Goal: Task Accomplishment & Management: Use online tool/utility

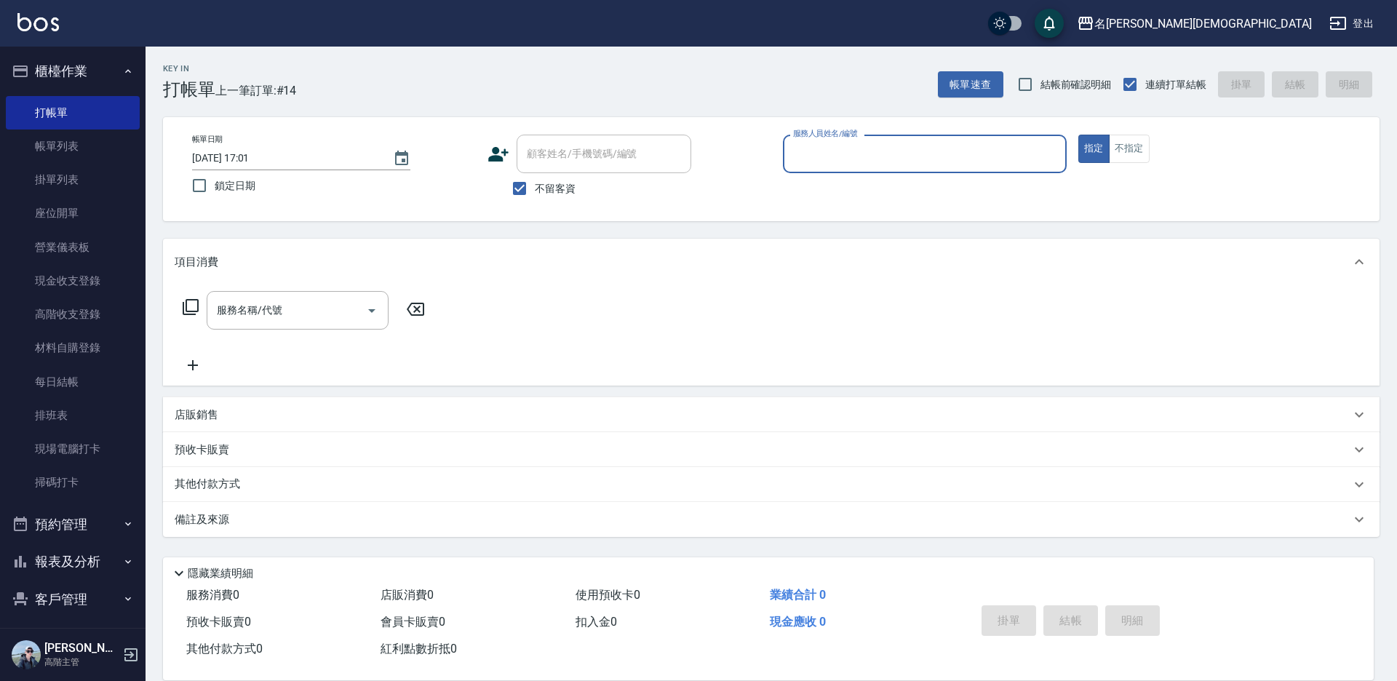
drag, startPoint x: 861, startPoint y: 148, endPoint x: 853, endPoint y: 156, distance: 10.8
click at [861, 148] on input "服務人員姓名/編號" at bounding box center [924, 153] width 271 height 25
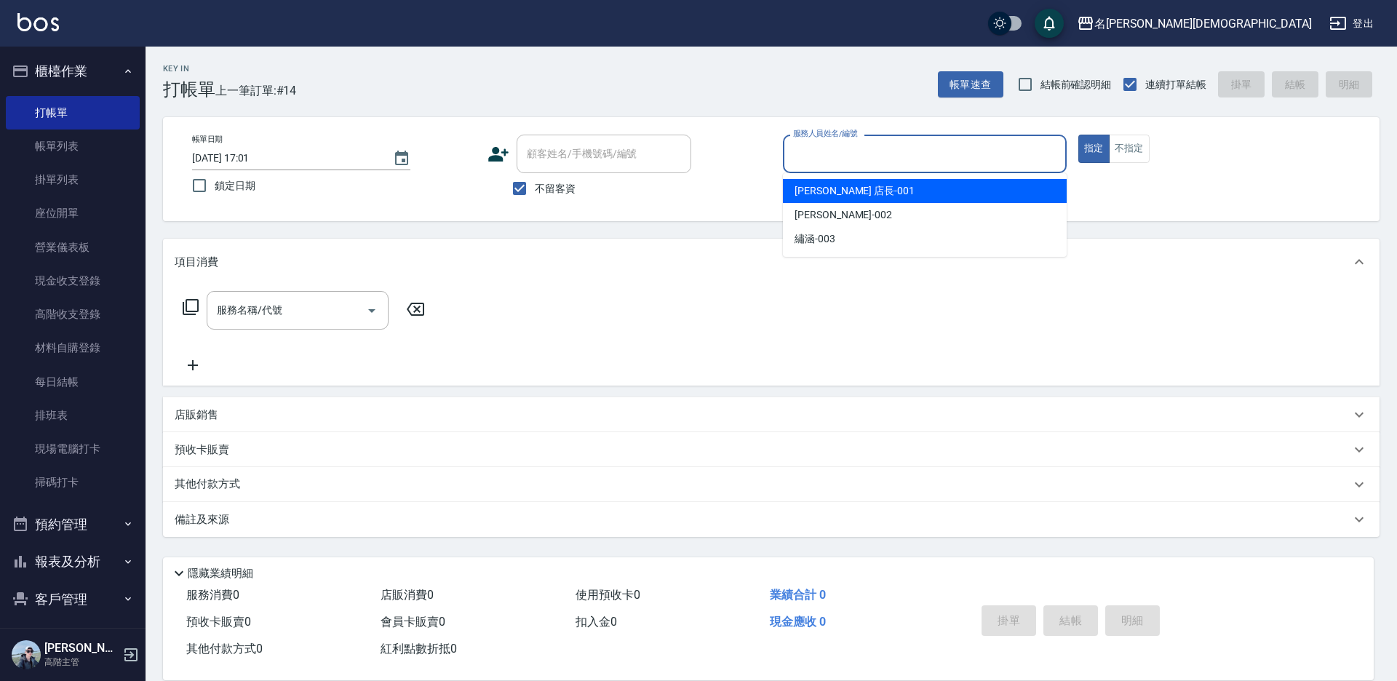
click at [837, 188] on span "[PERSON_NAME] 店長 -001" at bounding box center [854, 190] width 120 height 15
type input "[PERSON_NAME] 店長-001"
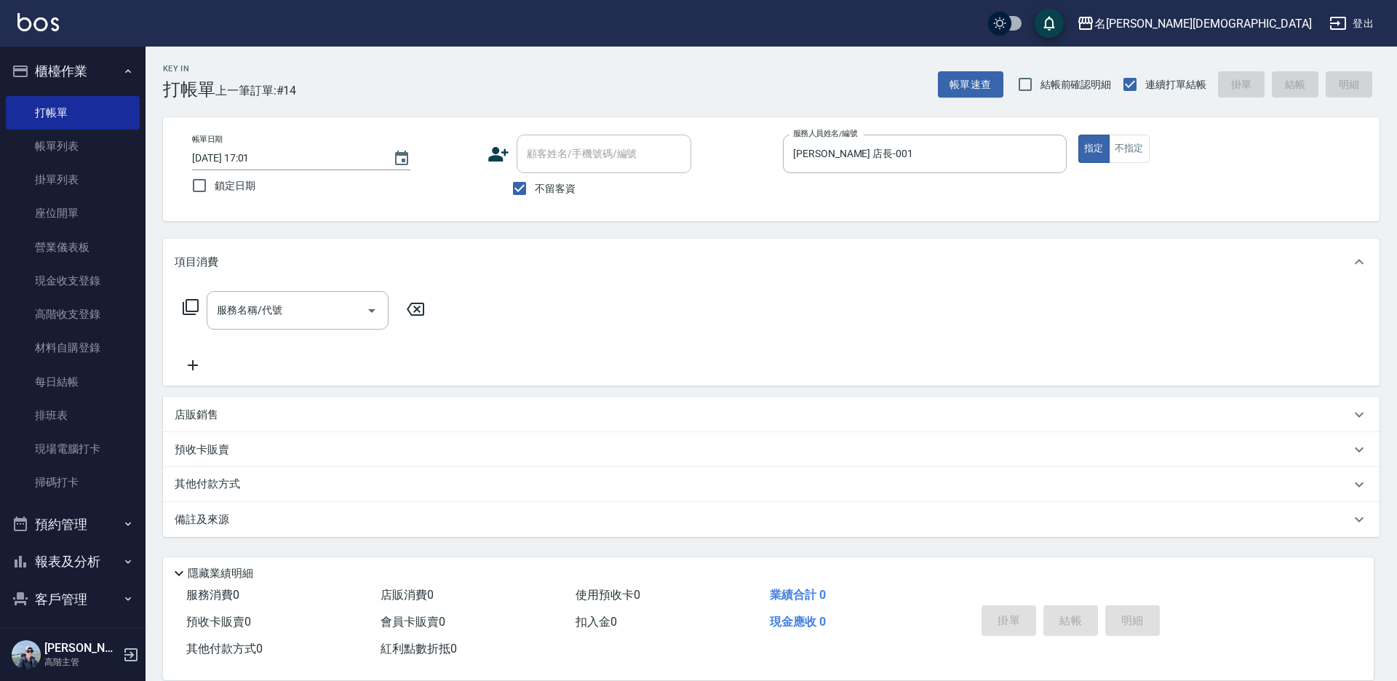
click at [196, 305] on icon at bounding box center [190, 306] width 17 height 17
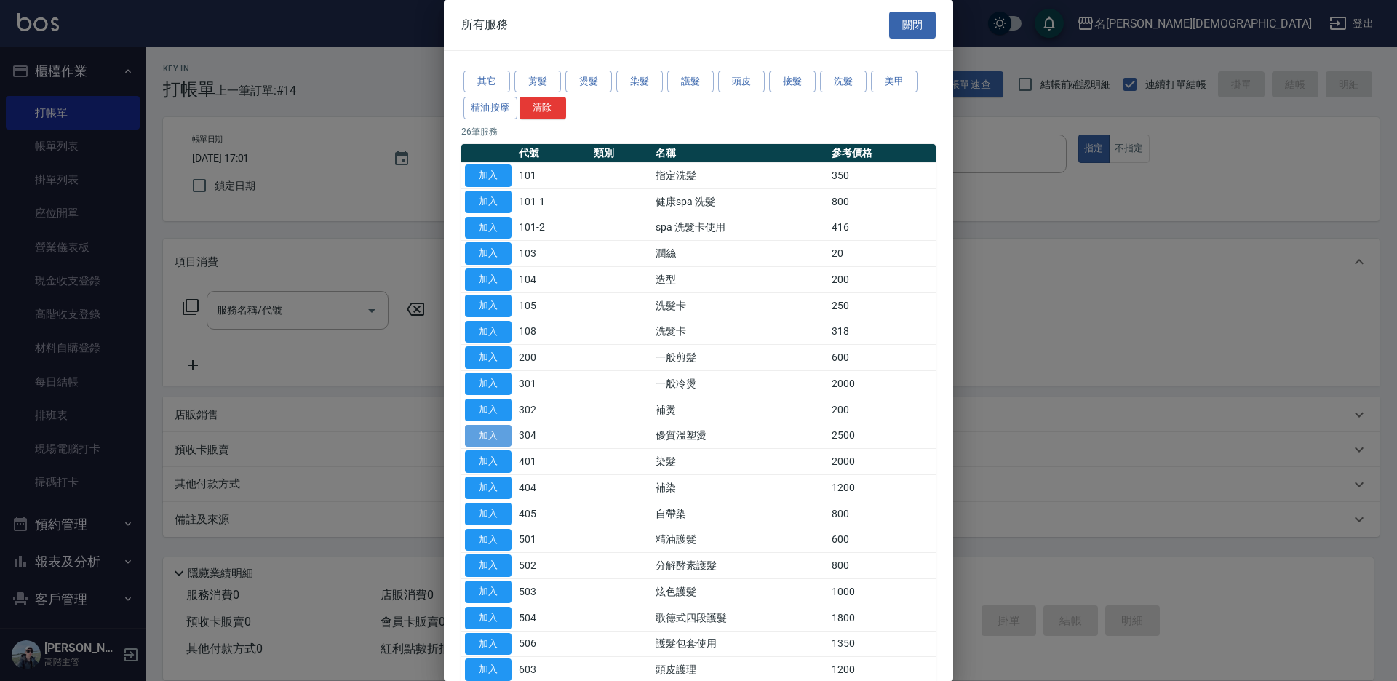
click at [503, 431] on button "加入" at bounding box center [488, 436] width 47 height 23
type input "優質溫塑燙(304)"
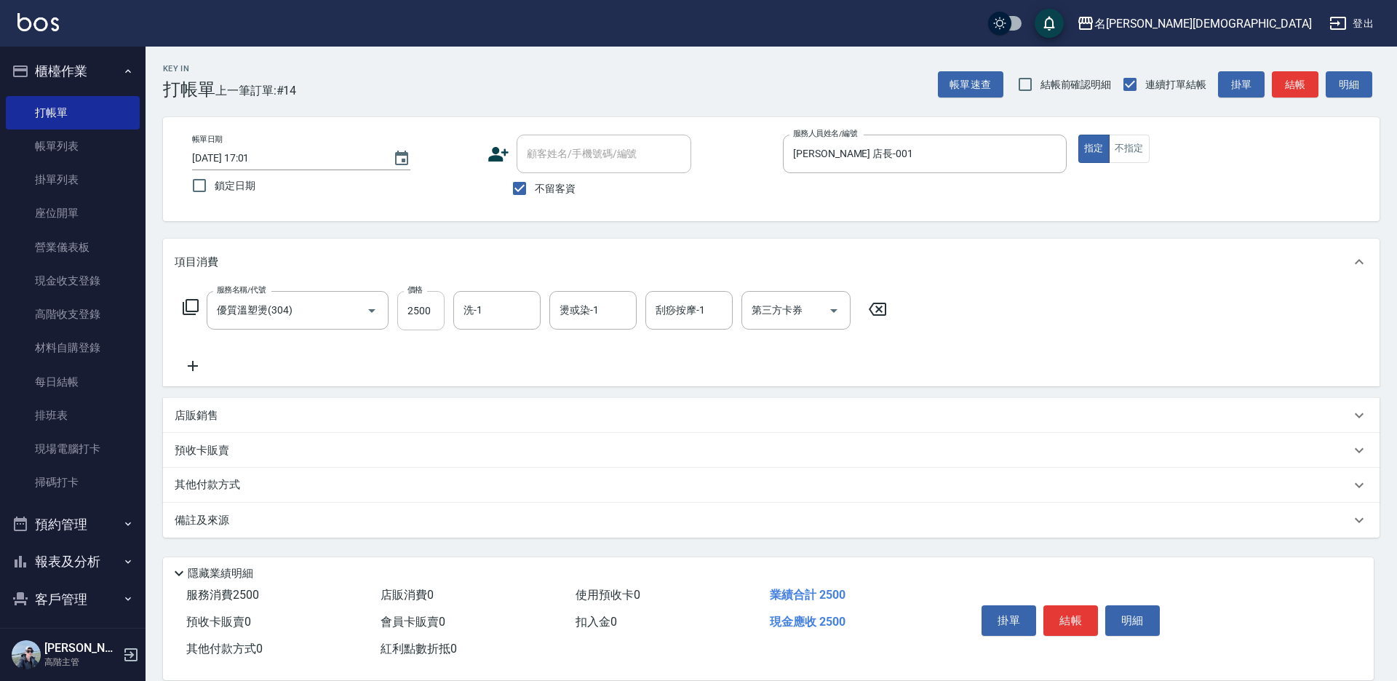
click at [424, 314] on input "2500" at bounding box center [420, 310] width 47 height 39
type input "3500"
click at [186, 303] on icon at bounding box center [191, 307] width 16 height 16
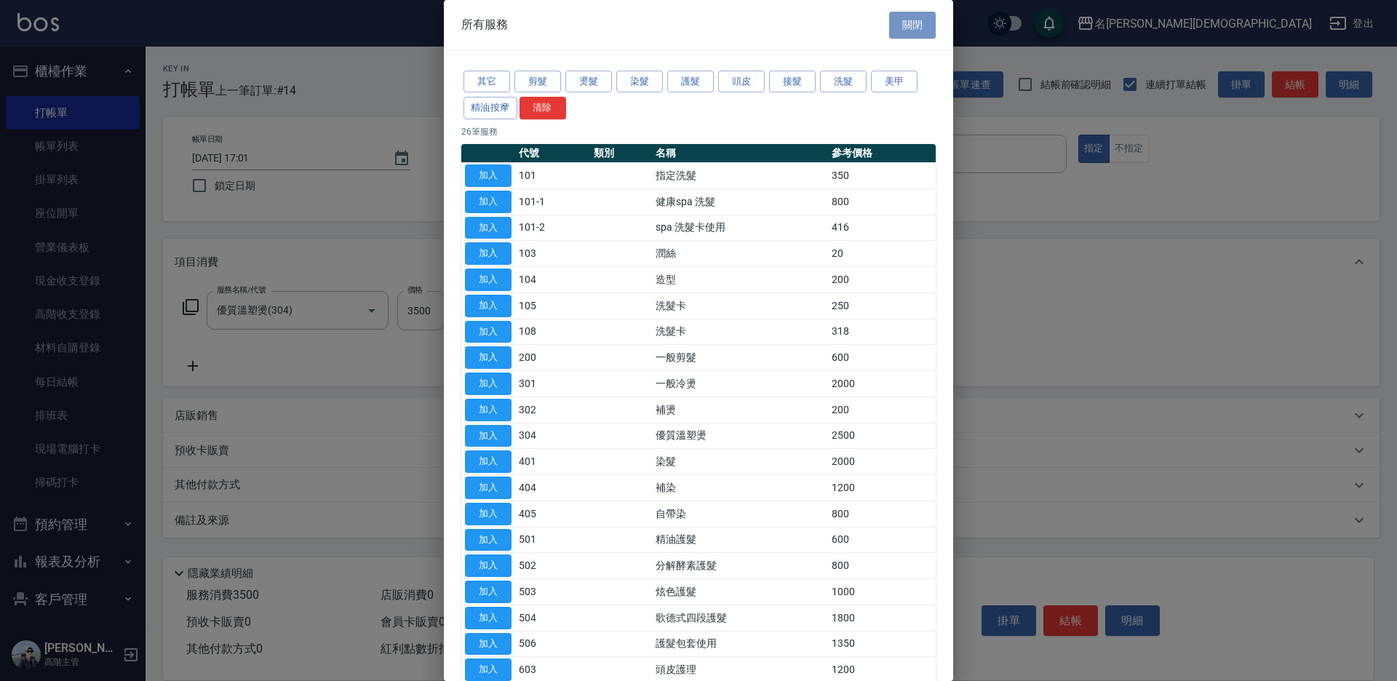
click at [902, 25] on button "關閉" at bounding box center [912, 25] width 47 height 27
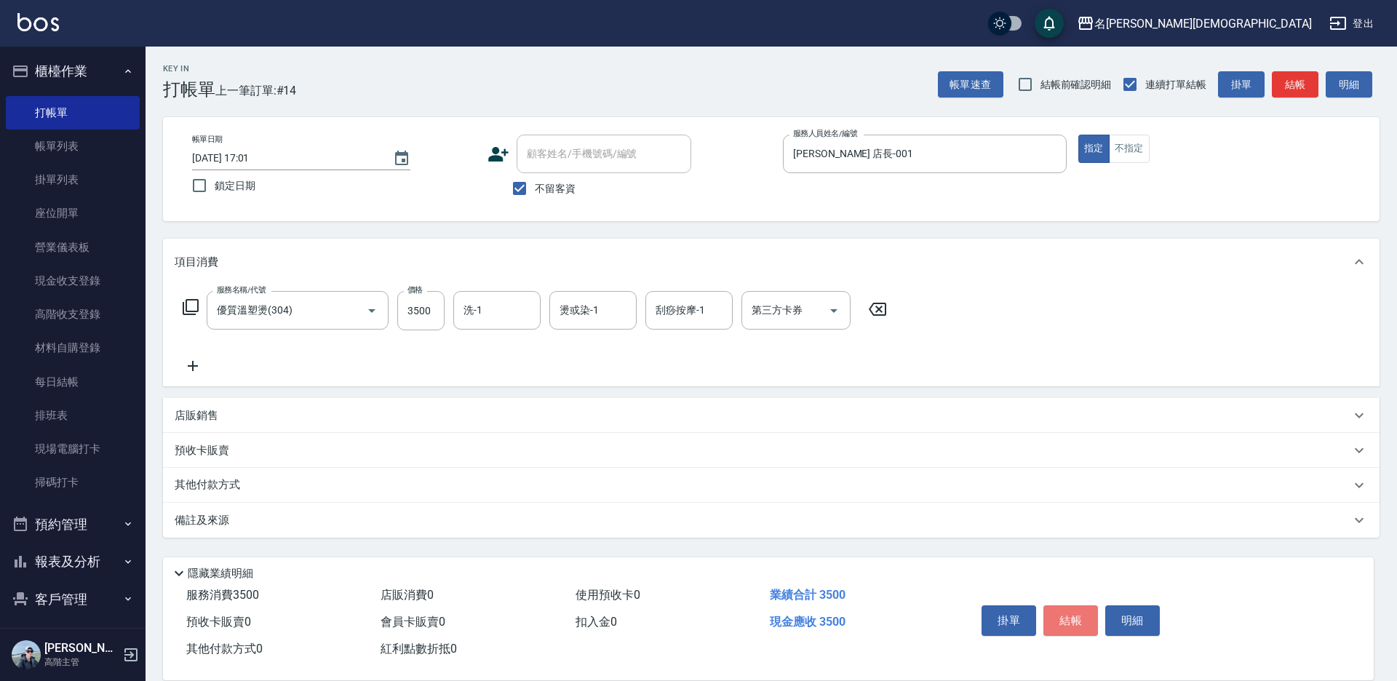
drag, startPoint x: 1079, startPoint y: 620, endPoint x: 1073, endPoint y: 607, distance: 14.6
click at [1079, 620] on button "結帳" at bounding box center [1070, 620] width 55 height 31
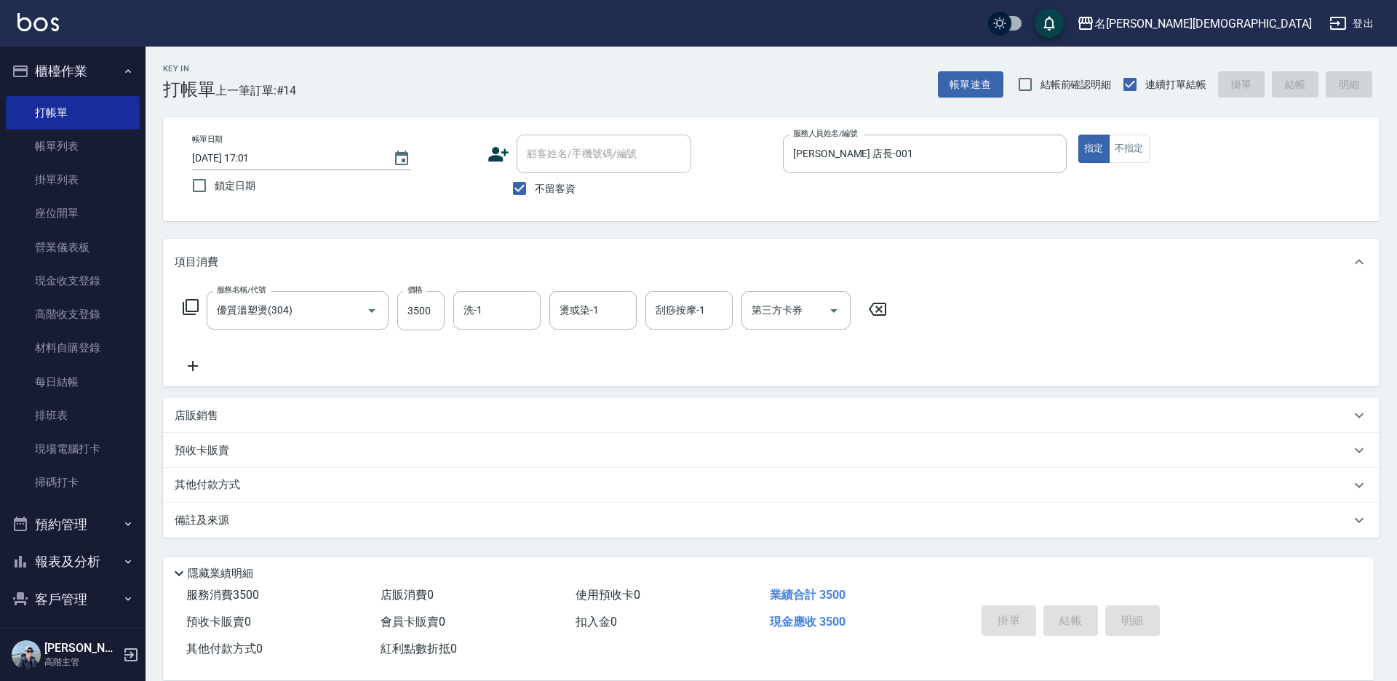
type input "[DATE] 19:40"
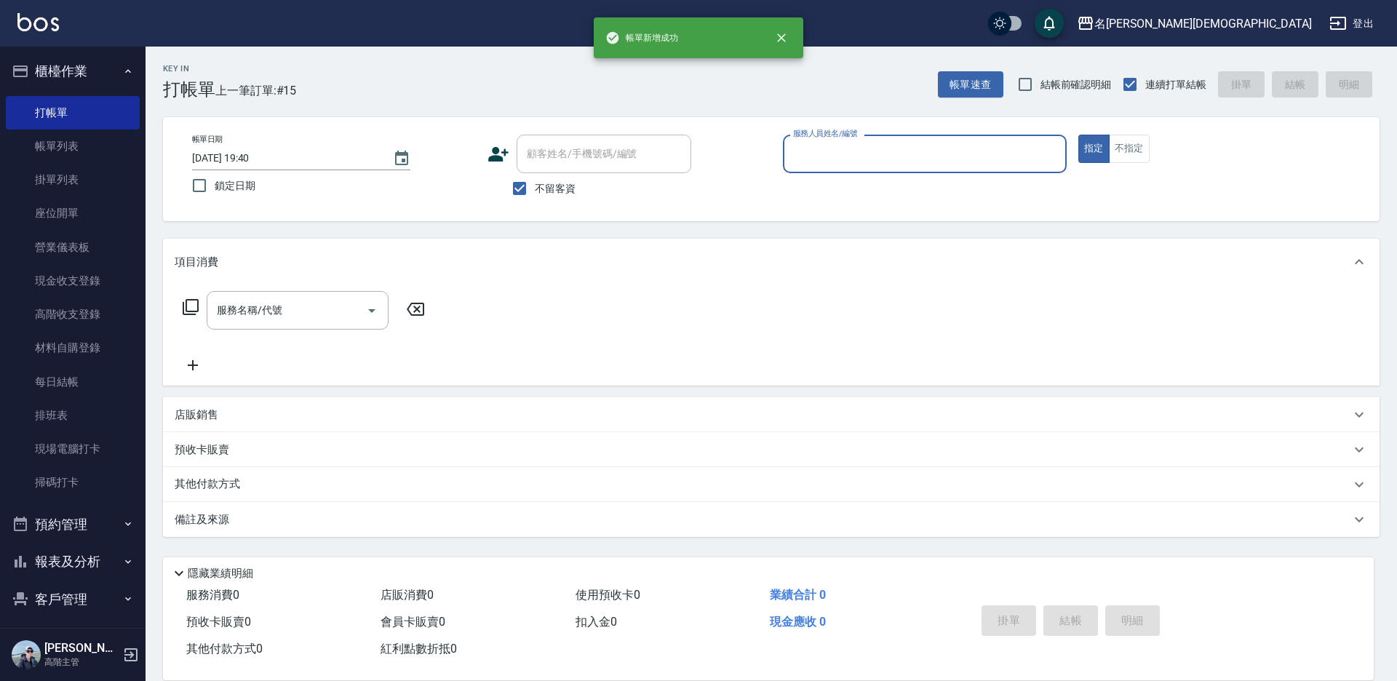
click at [795, 156] on input "服務人員姓名/編號" at bounding box center [924, 153] width 271 height 25
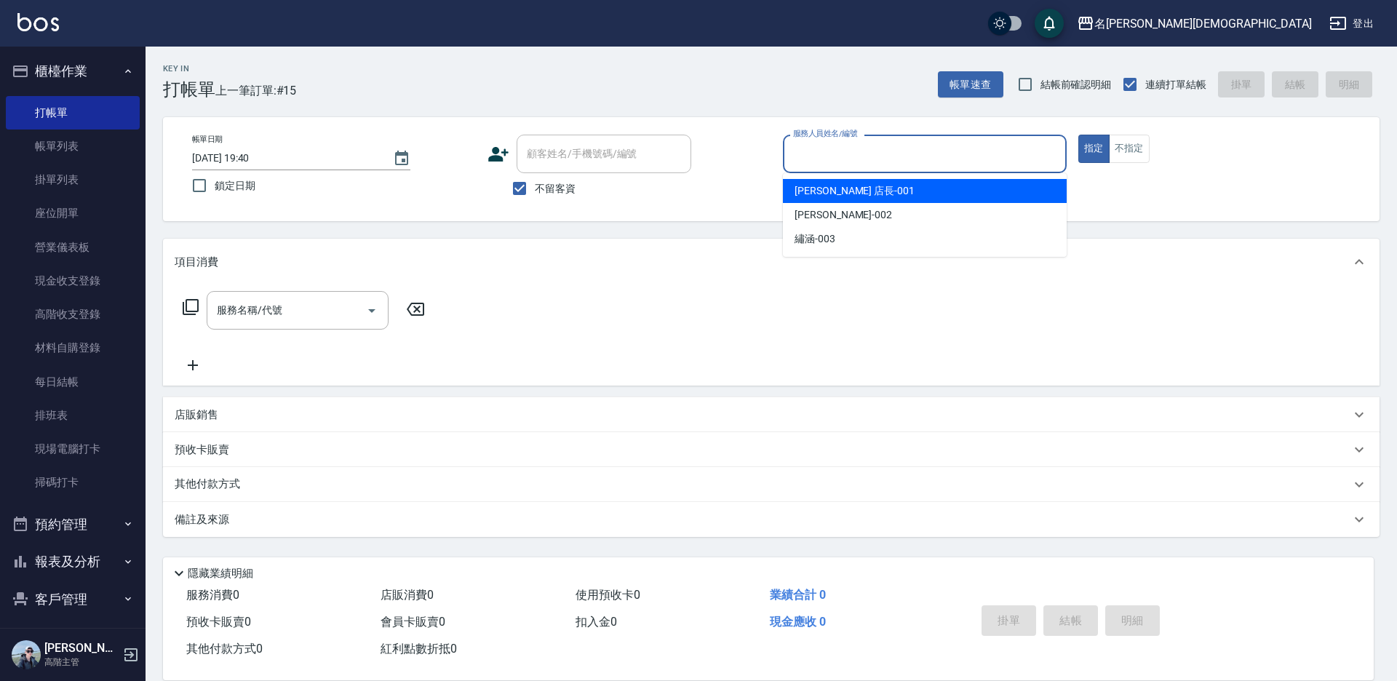
drag, startPoint x: 837, startPoint y: 183, endPoint x: 591, endPoint y: 203, distance: 245.9
click at [835, 184] on span "[PERSON_NAME] 店長 -001" at bounding box center [854, 190] width 120 height 15
type input "[PERSON_NAME] 店長-001"
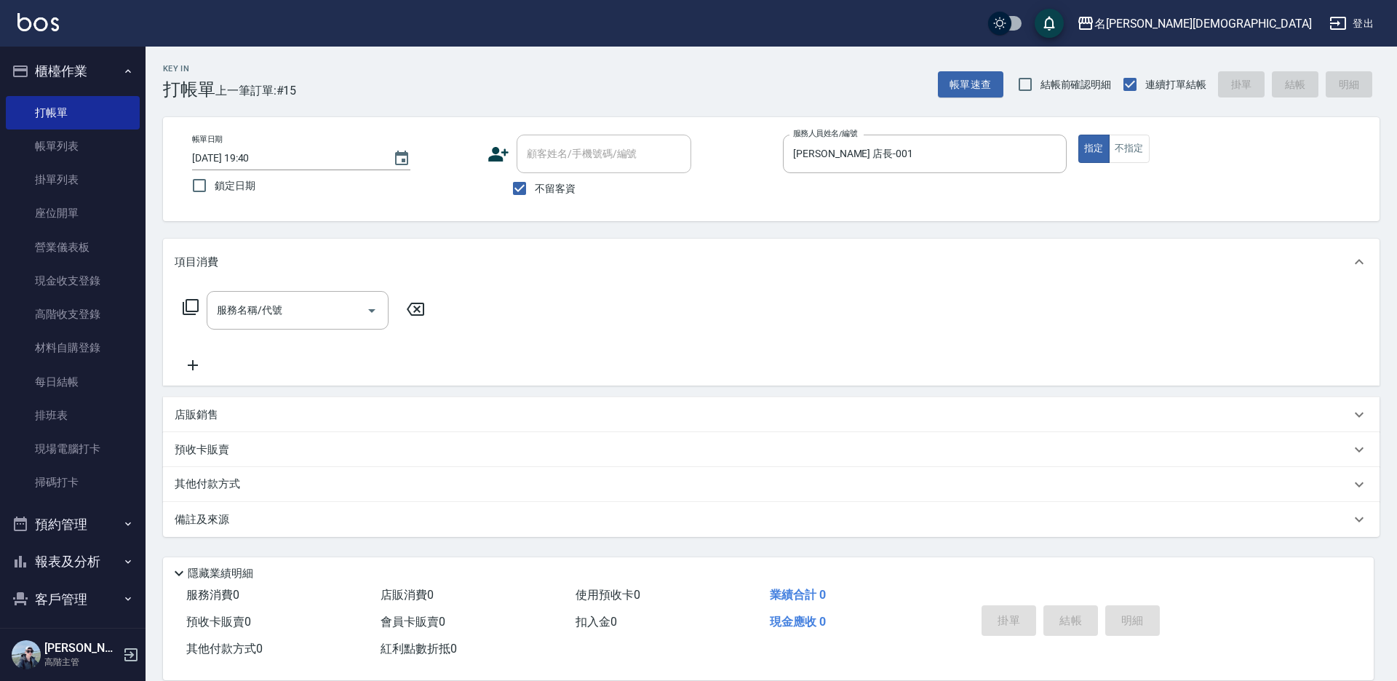
click at [193, 308] on icon at bounding box center [190, 306] width 17 height 17
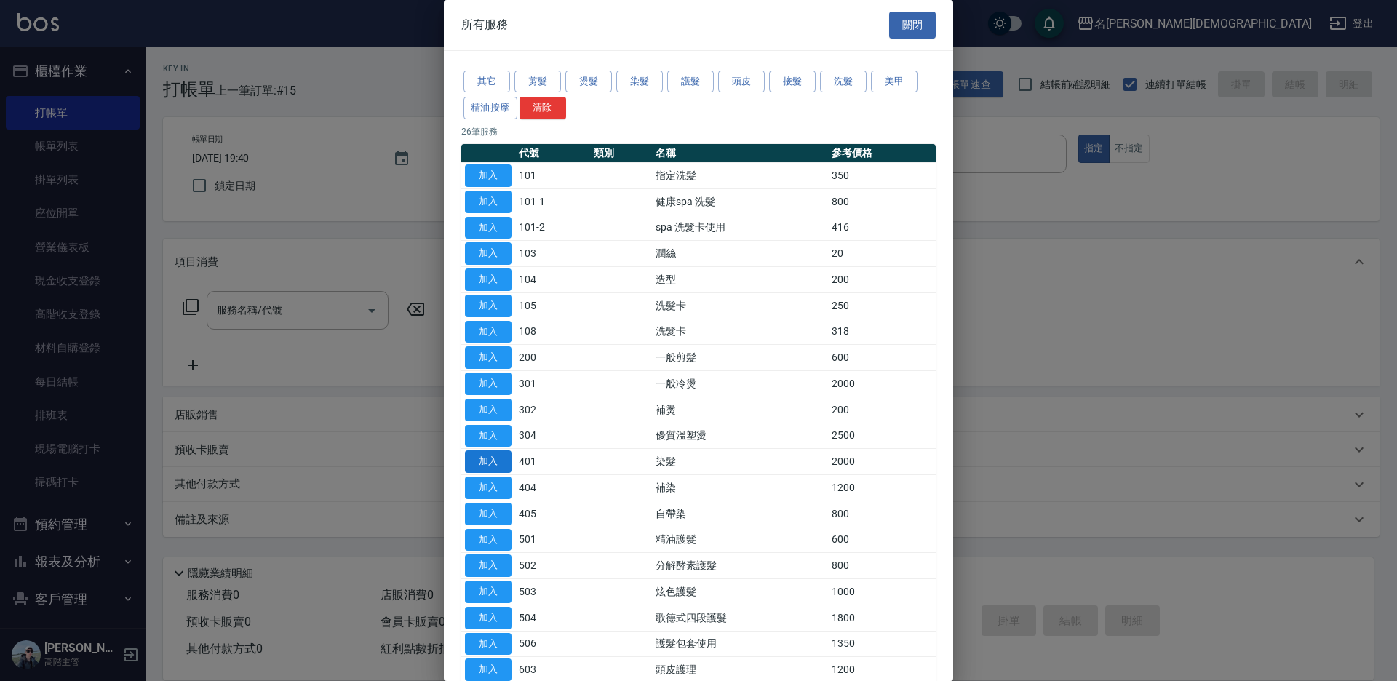
click at [493, 460] on button "加入" at bounding box center [488, 461] width 47 height 23
type input "染髮(401)"
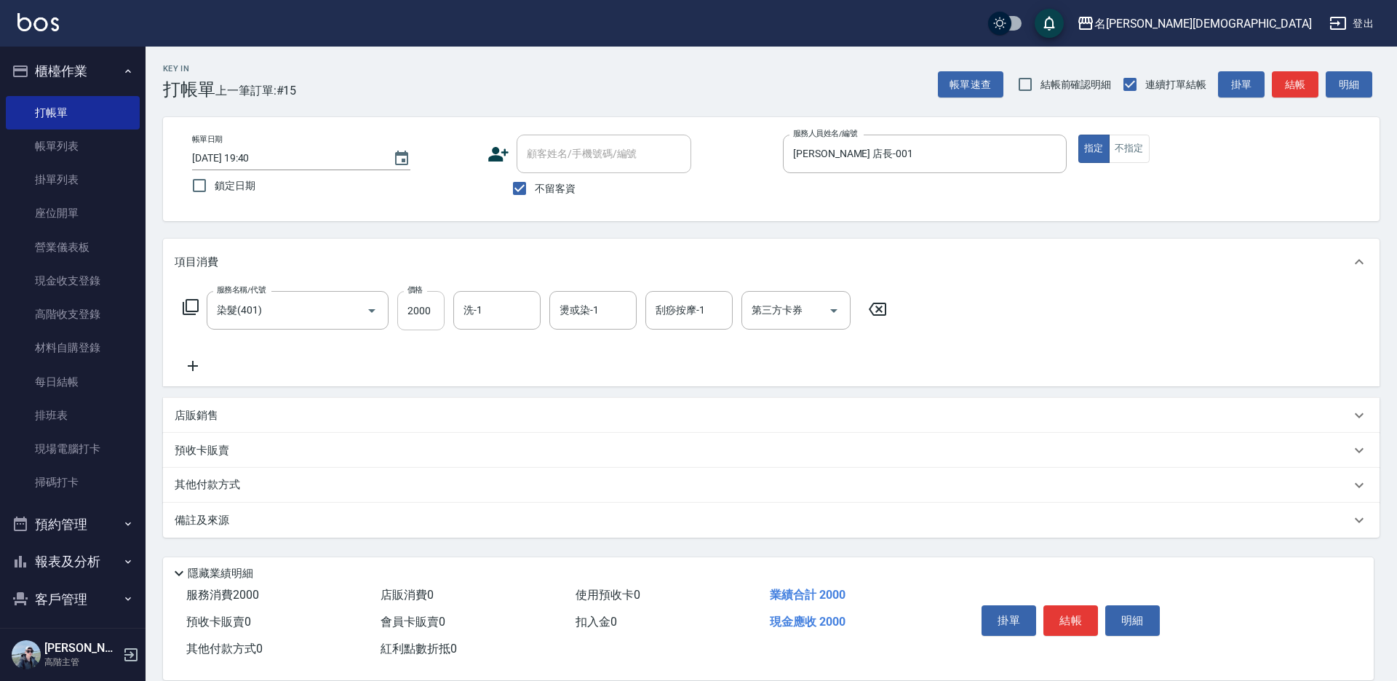
click at [429, 315] on input "2000" at bounding box center [420, 310] width 47 height 39
type input "2800"
click at [189, 306] on icon at bounding box center [190, 306] width 17 height 17
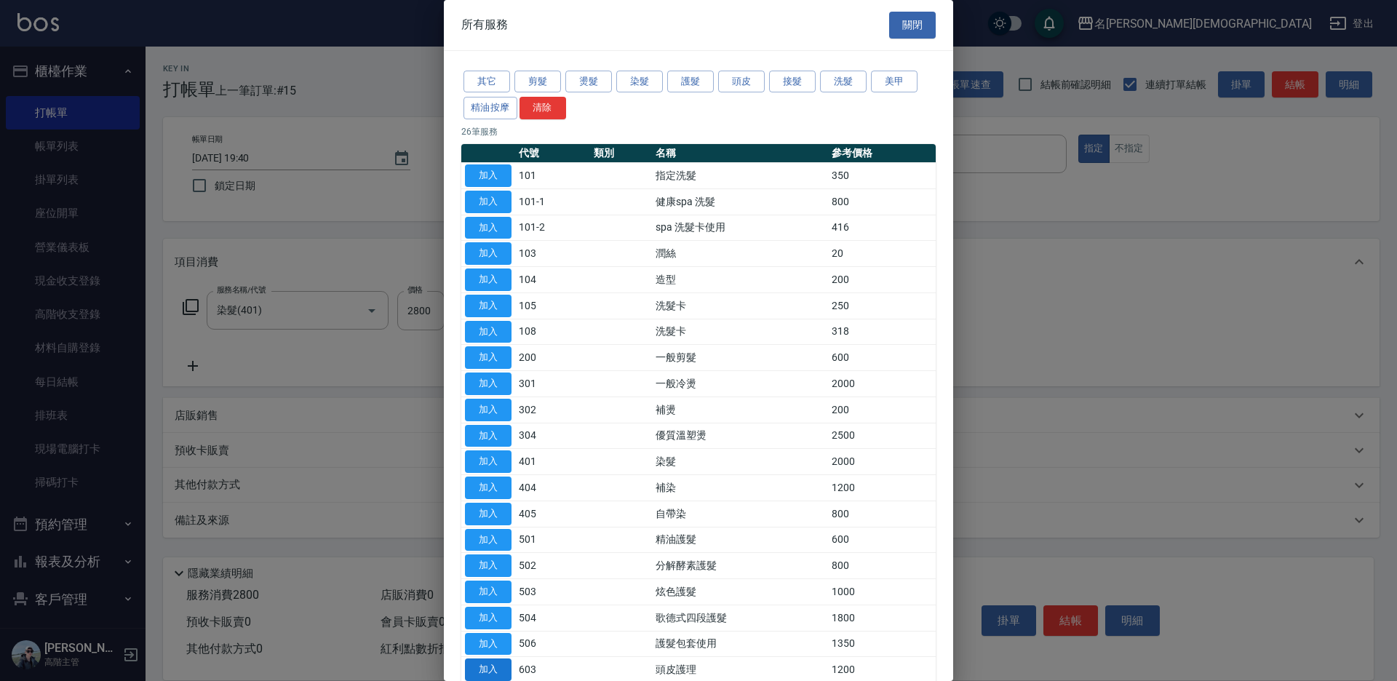
drag, startPoint x: 492, startPoint y: 670, endPoint x: 343, endPoint y: 472, distance: 247.8
click at [492, 670] on button "加入" at bounding box center [488, 669] width 47 height 23
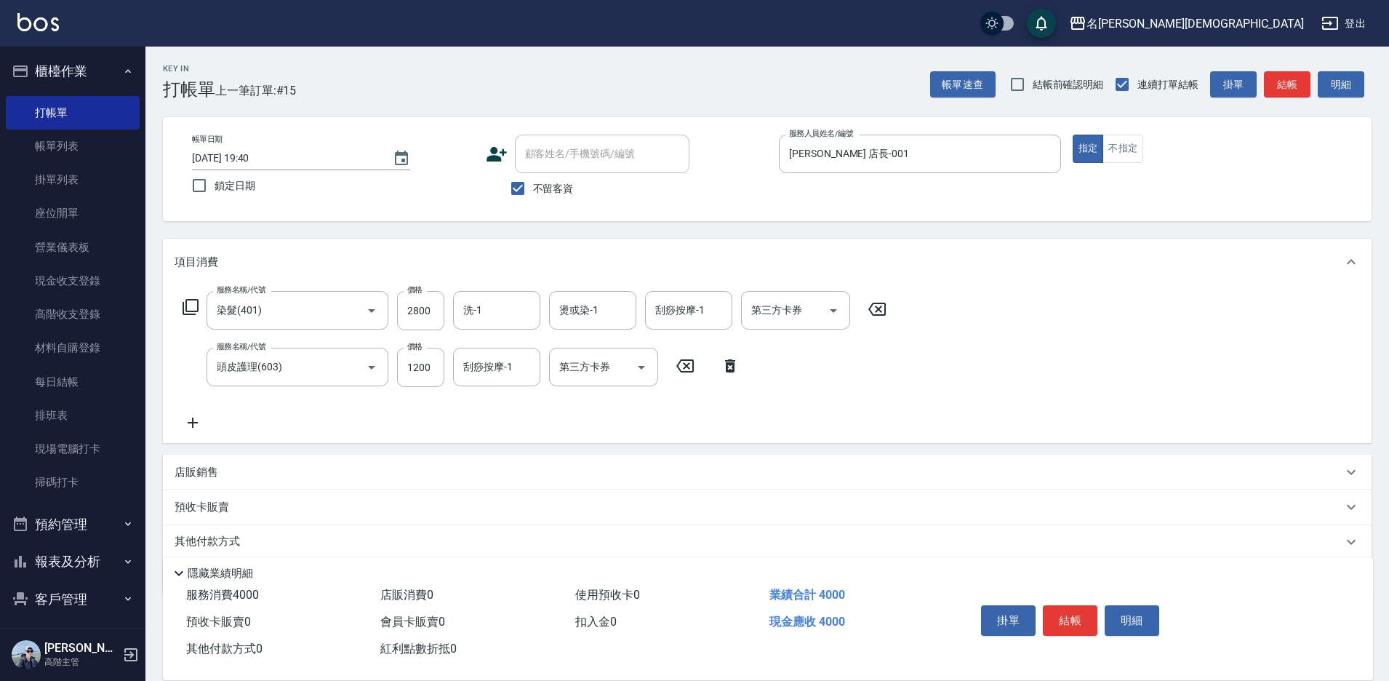
click at [193, 303] on icon at bounding box center [190, 306] width 17 height 17
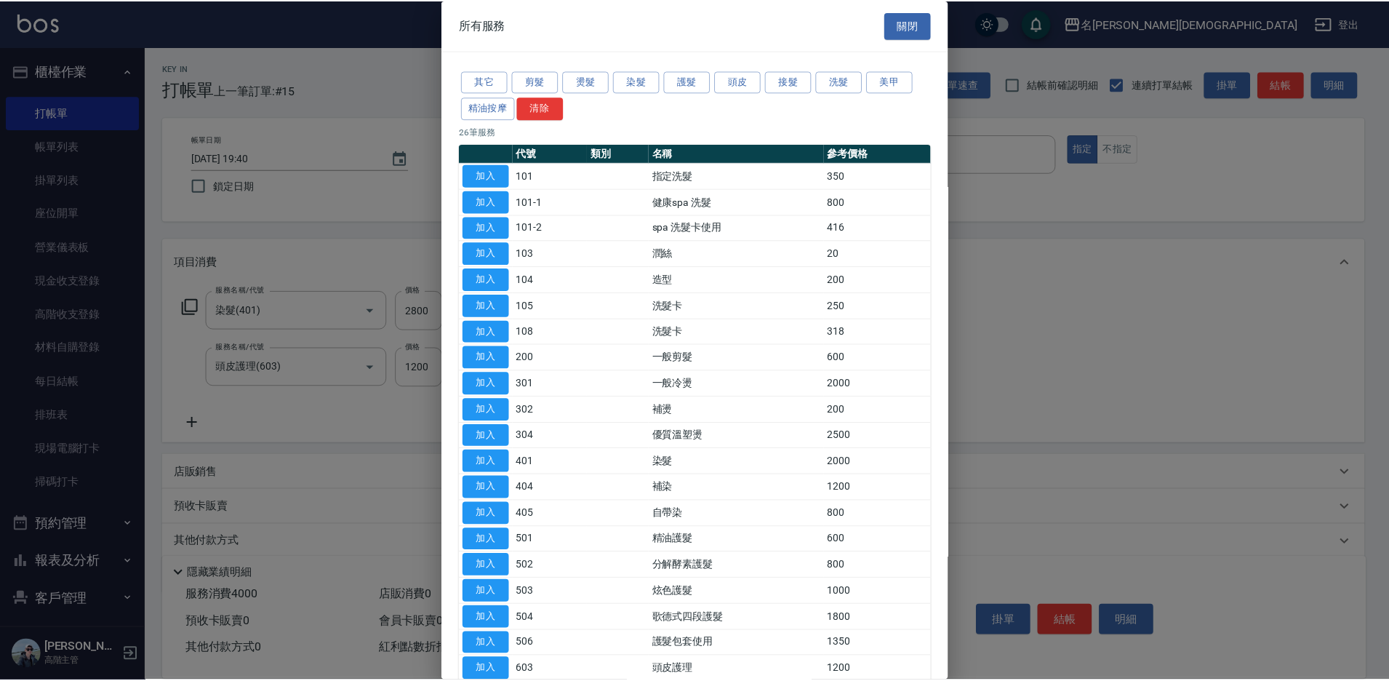
scroll to position [73, 0]
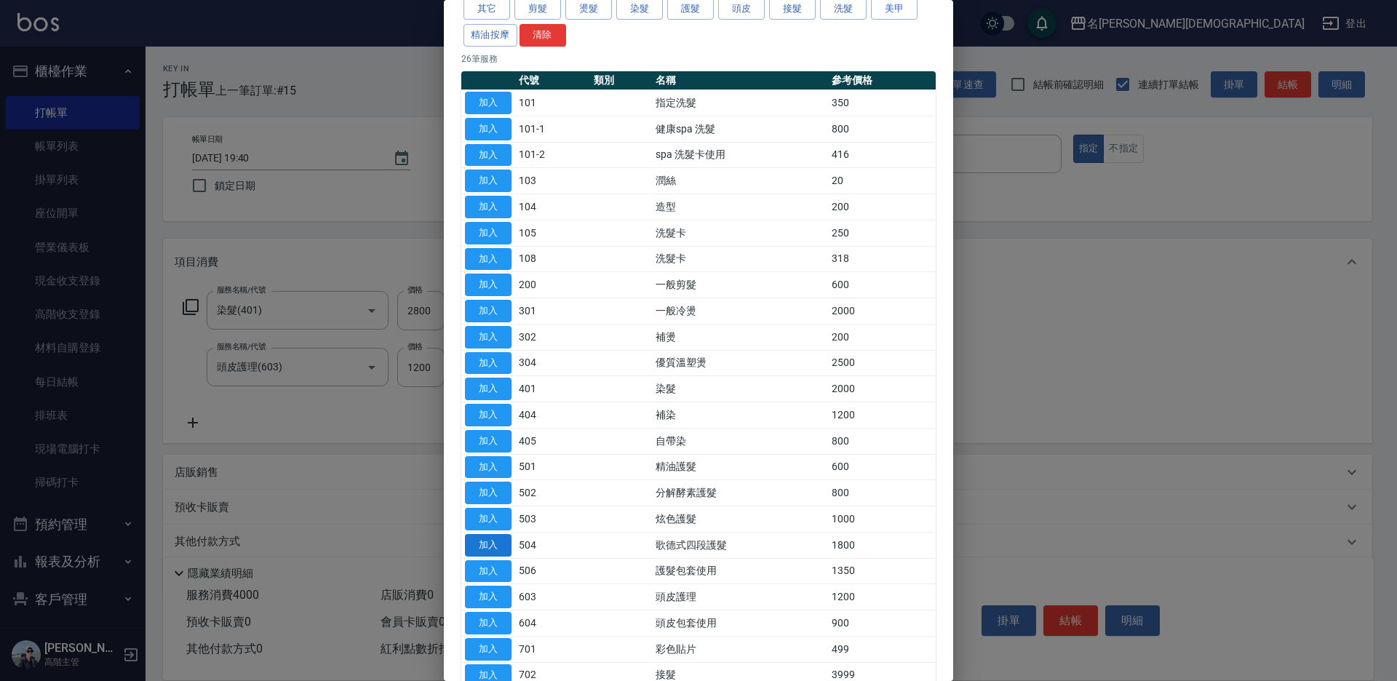
click at [504, 542] on button "加入" at bounding box center [488, 545] width 47 height 23
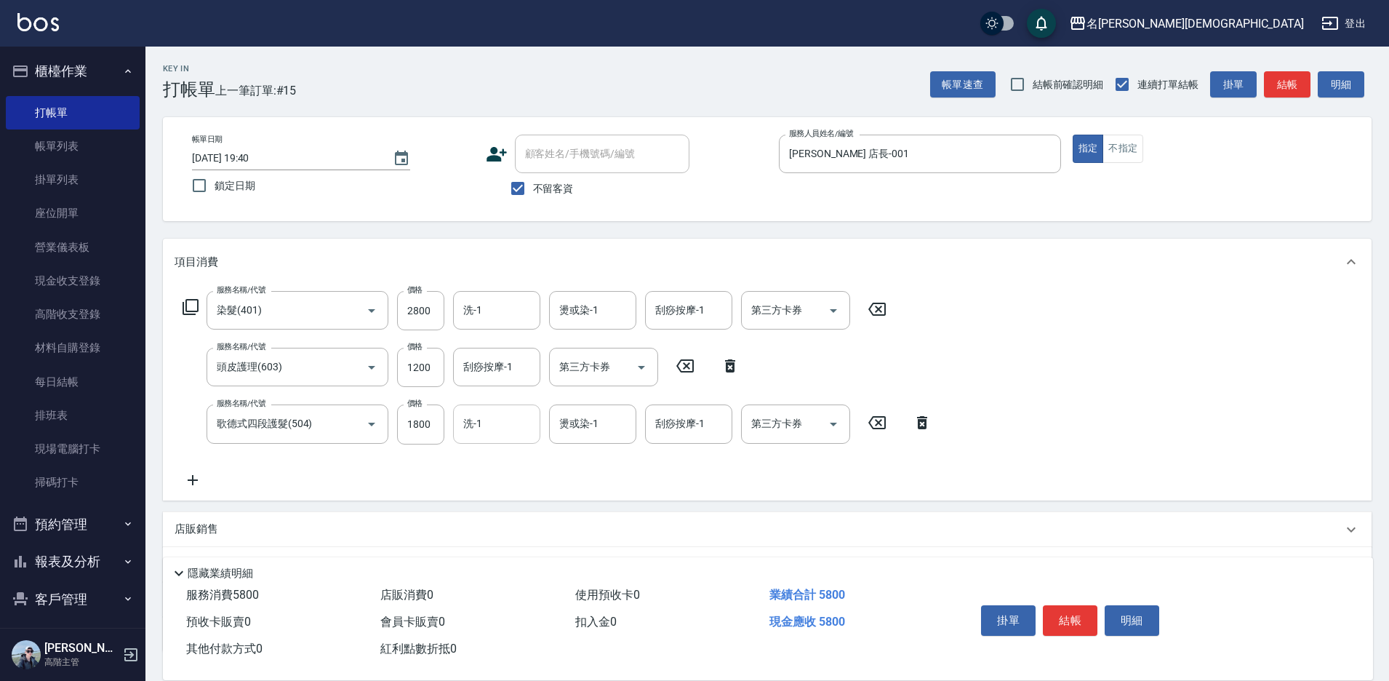
click at [502, 428] on input "洗-1" at bounding box center [497, 423] width 74 height 25
drag, startPoint x: 499, startPoint y: 512, endPoint x: 508, endPoint y: 500, distance: 15.6
click at [500, 517] on span "繡涵 -003" at bounding box center [485, 524] width 41 height 15
type input "繡涵-003"
click at [485, 367] on div "刮痧按摩-1 刮痧按摩-1" at bounding box center [496, 367] width 87 height 39
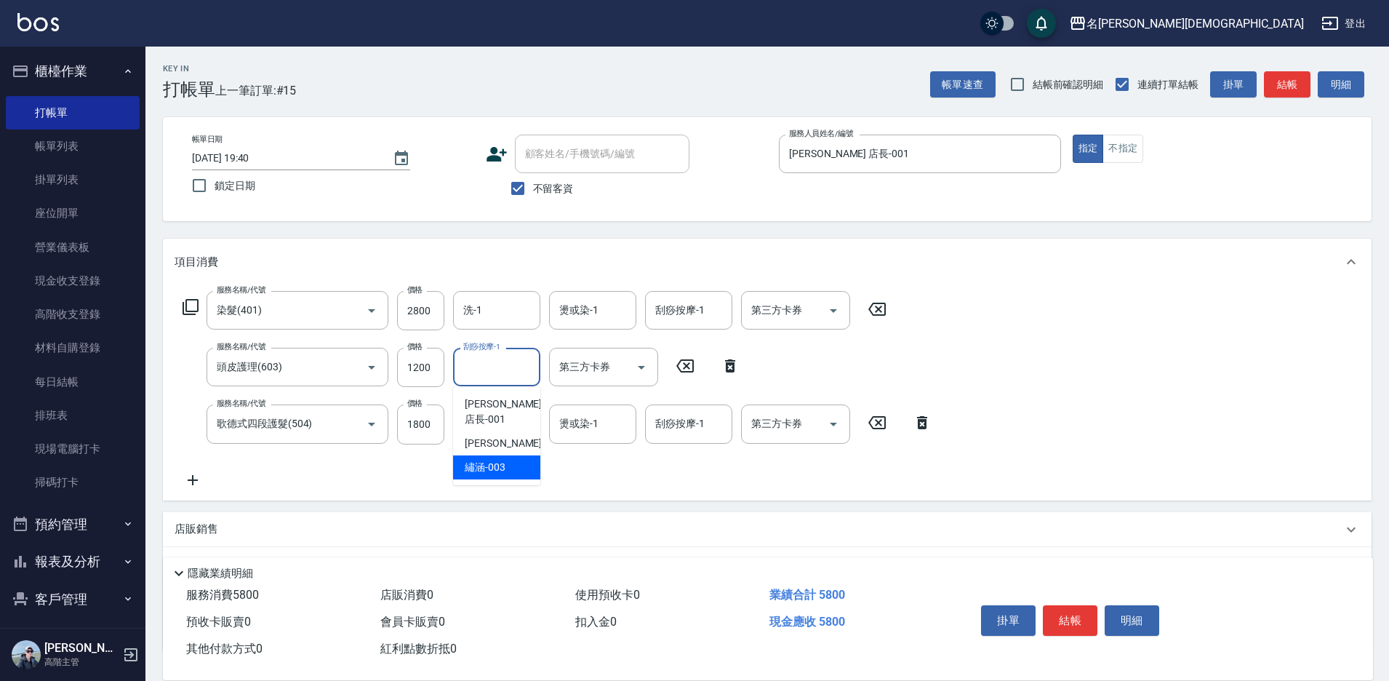
click at [516, 455] on div "繡涵 -003" at bounding box center [496, 467] width 87 height 24
type input "繡涵-003"
click at [488, 314] on input "洗-1" at bounding box center [497, 310] width 74 height 25
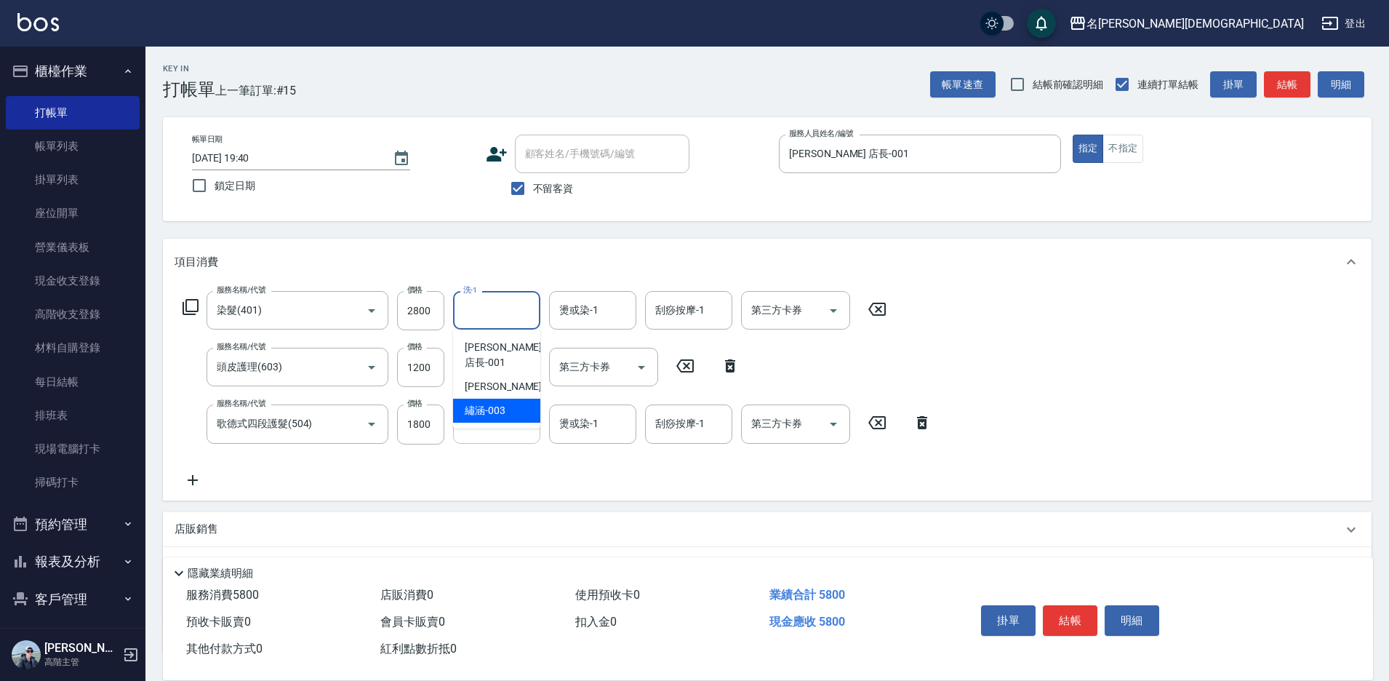
click at [470, 427] on input "繡涵-003" at bounding box center [486, 423] width 52 height 25
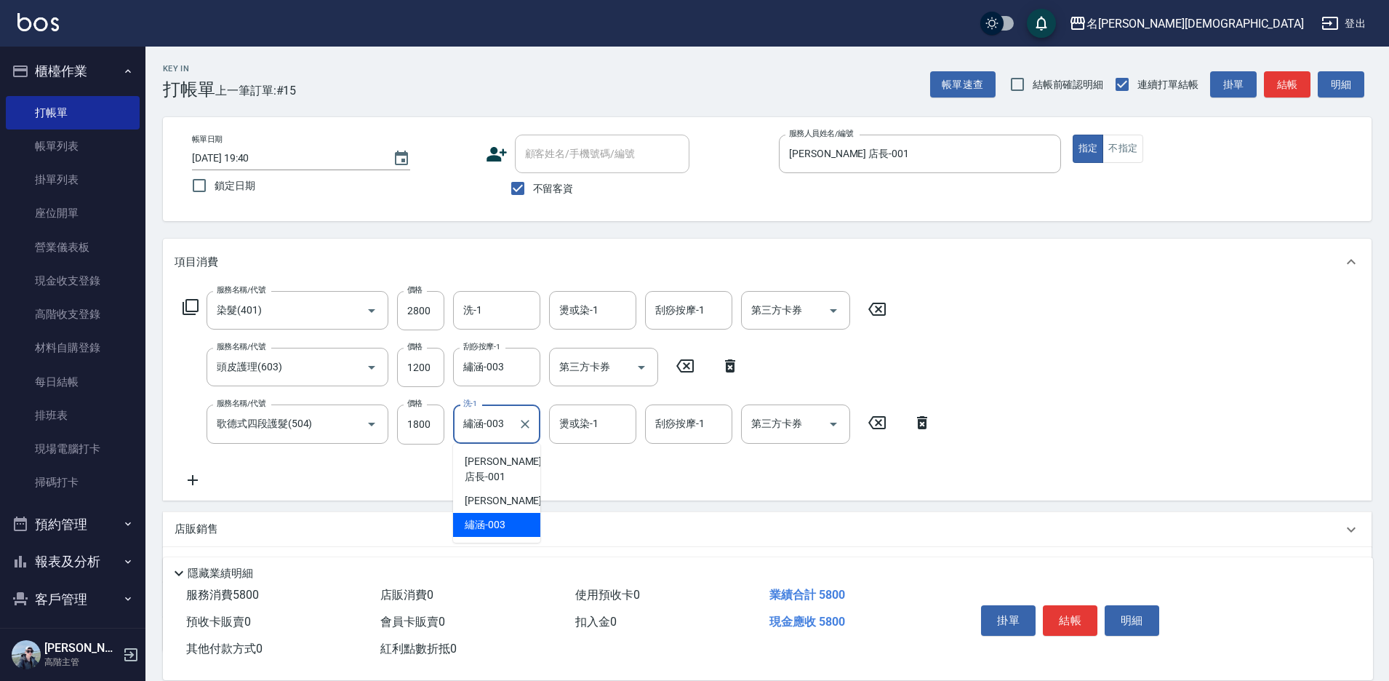
click at [496, 517] on span "繡涵 -003" at bounding box center [485, 524] width 41 height 15
click at [492, 308] on input "洗-1" at bounding box center [497, 310] width 74 height 25
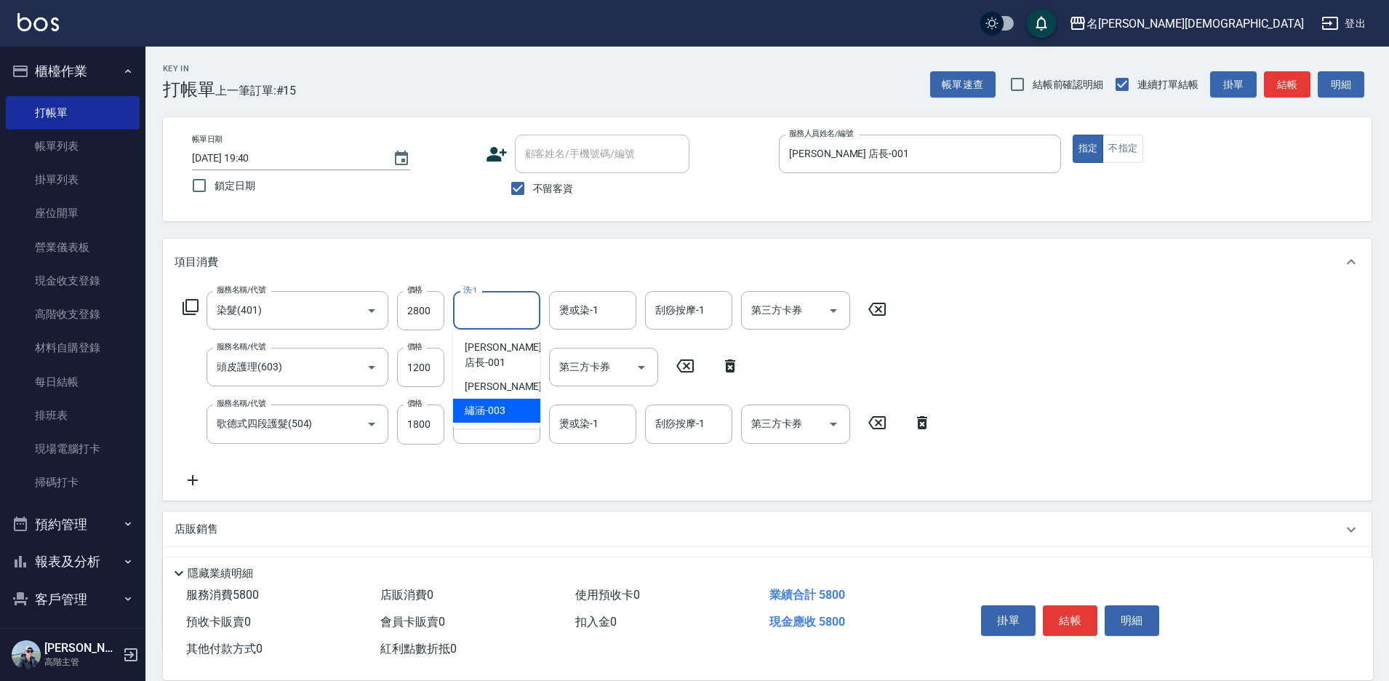
click at [485, 403] on span "繡涵 -003" at bounding box center [485, 410] width 41 height 15
type input "繡涵-003"
click at [426, 369] on input "1200" at bounding box center [420, 367] width 47 height 39
type input "600"
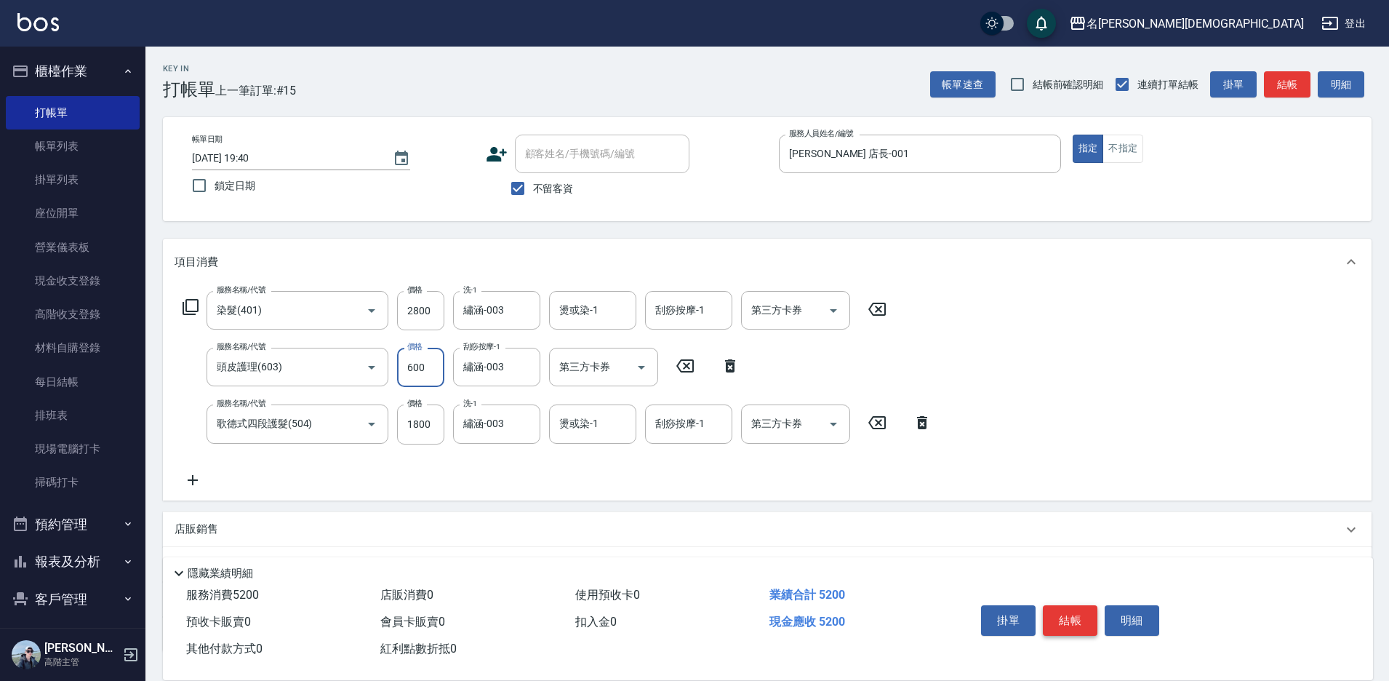
click at [1072, 611] on button "結帳" at bounding box center [1070, 620] width 55 height 31
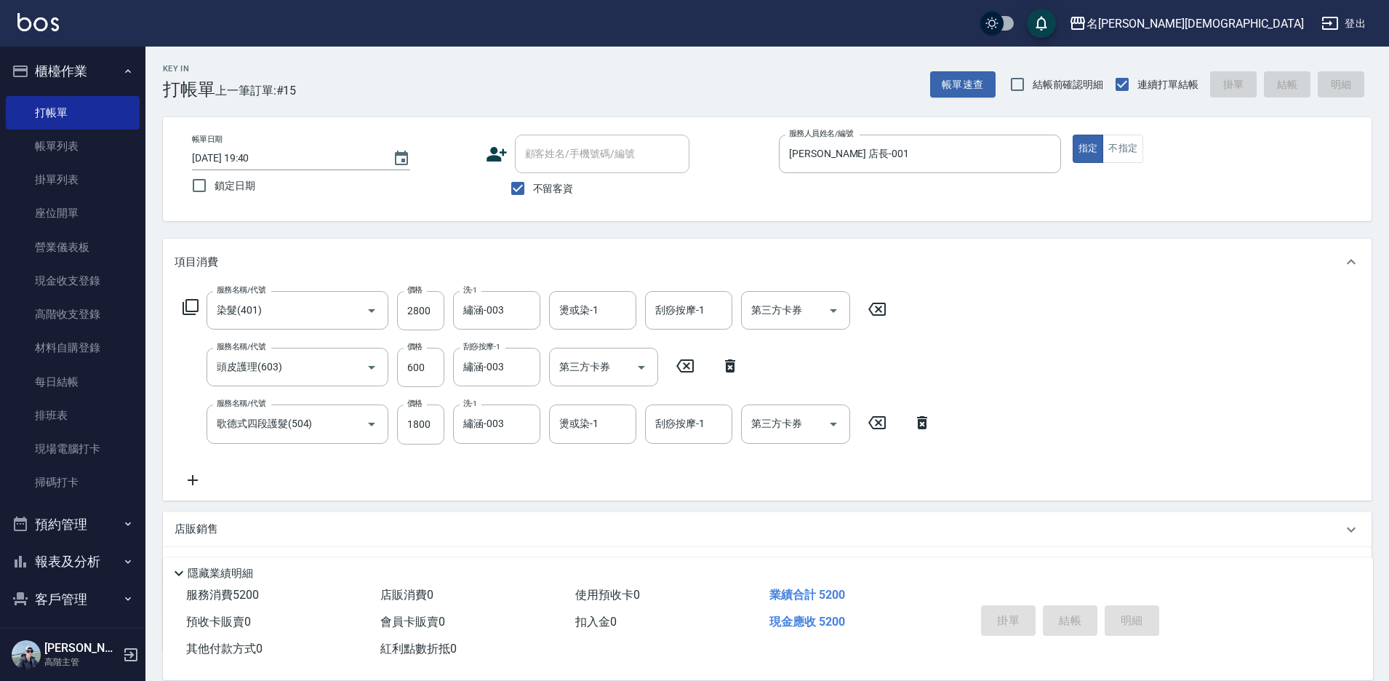
type input "[DATE] 19:41"
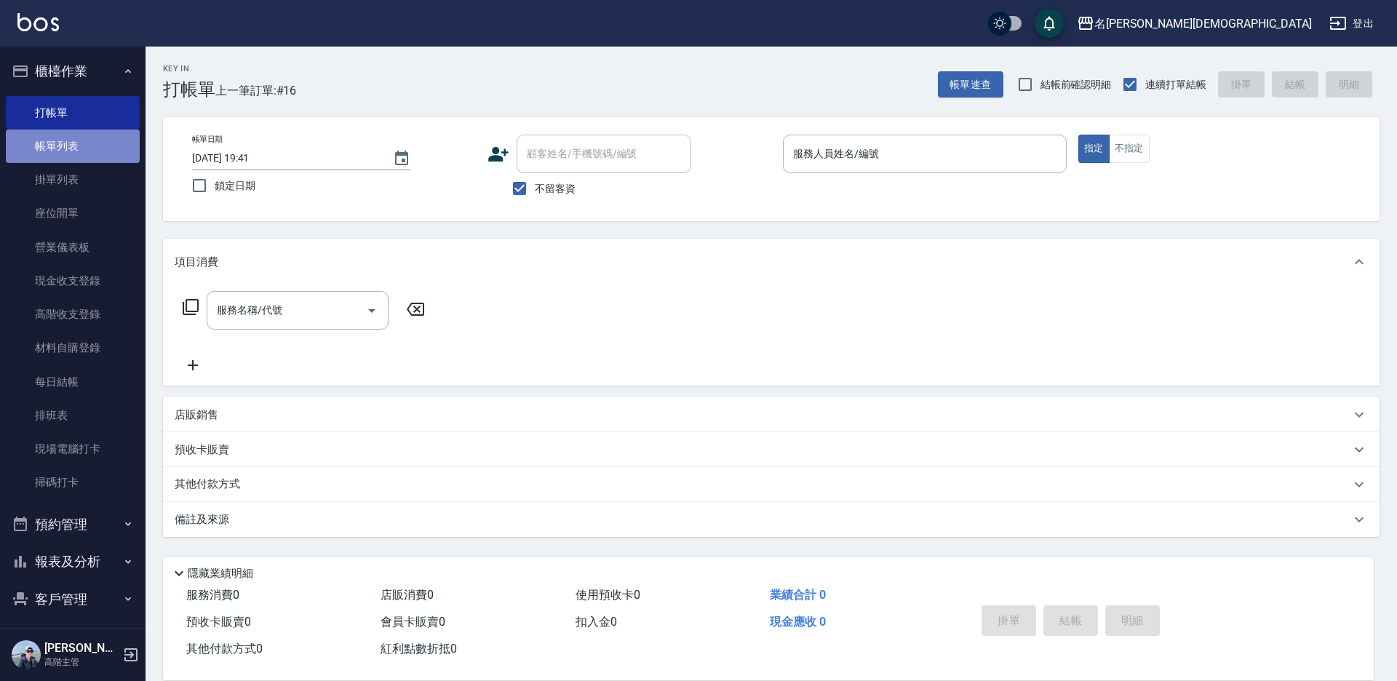
click at [94, 136] on link "帳單列表" at bounding box center [73, 145] width 134 height 33
